Goal: Check status

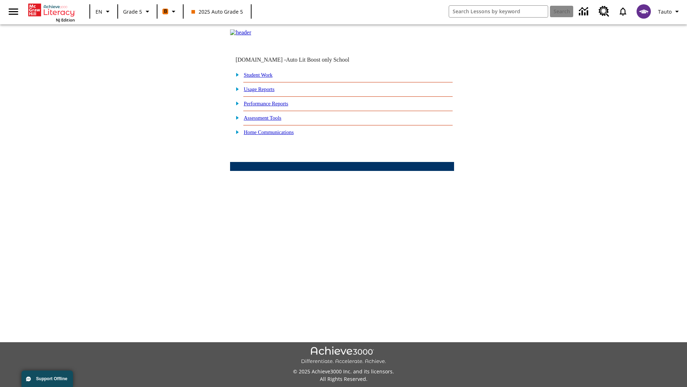
click at [274, 106] on link "Performance Reports" at bounding box center [266, 104] width 44 height 6
click at [0, 0] on link "How are my students performing on activities?" at bounding box center [0, 0] width 0 height 0
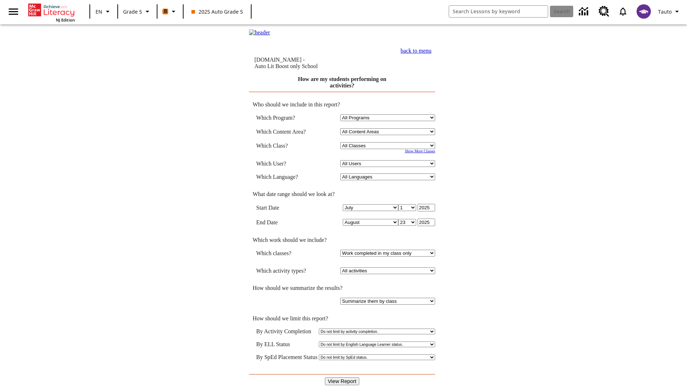
click at [389, 146] on select "Select a Class: All Classes 2025 Auto Grade 5 OL 2025 Auto Grade 6" at bounding box center [387, 145] width 95 height 7
select select "11133131"
